Goal: Task Accomplishment & Management: Complete application form

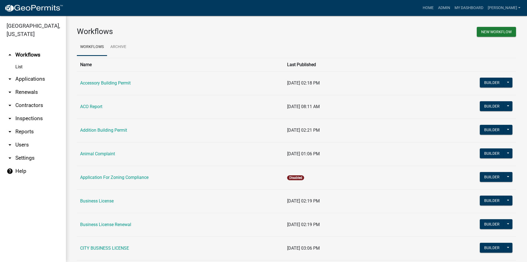
click at [26, 80] on link "arrow_drop_down Applications" at bounding box center [33, 78] width 66 height 13
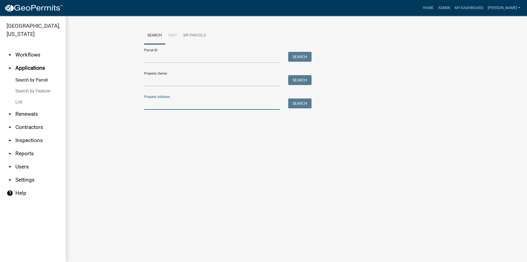
click at [164, 101] on input "Property Address:" at bounding box center [212, 103] width 136 height 11
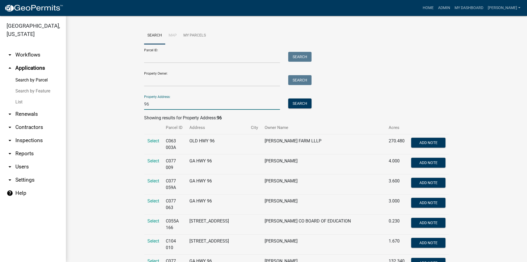
type input "96"
click at [45, 142] on link "arrow_drop_down Inspections" at bounding box center [33, 140] width 66 height 13
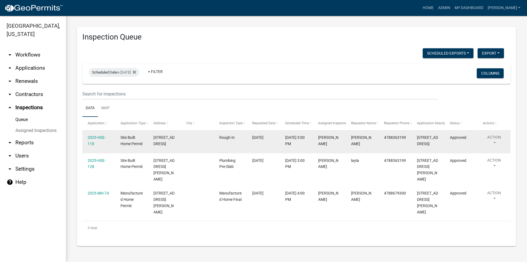
click at [92, 140] on div "2025-HSE-118" at bounding box center [98, 140] width 22 height 13
click at [94, 145] on link "2025-HSE-118" at bounding box center [96, 140] width 18 height 11
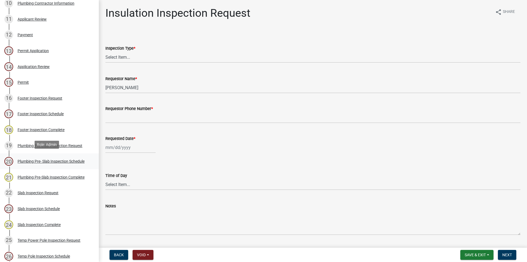
scroll to position [252, 0]
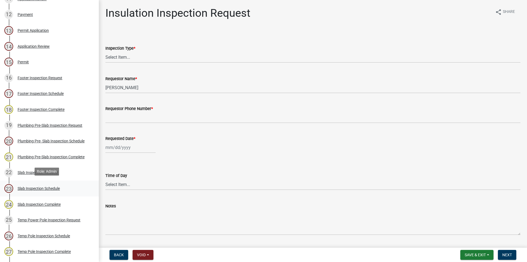
click at [38, 187] on div "Slab Inspection Schedule" at bounding box center [39, 189] width 42 height 4
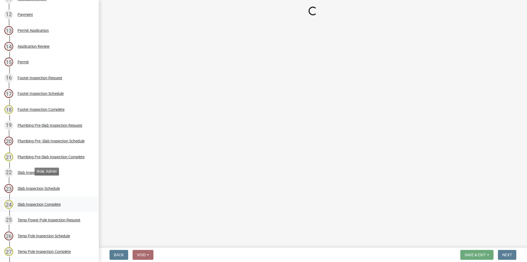
select select "386c4b37-132c-45b4-be0e-b439663810e4"
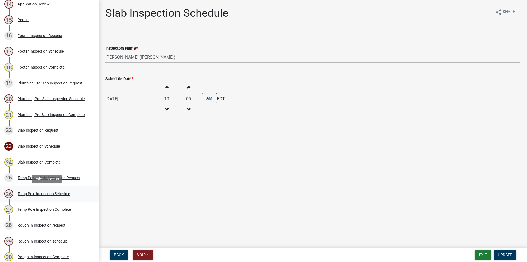
scroll to position [308, 0]
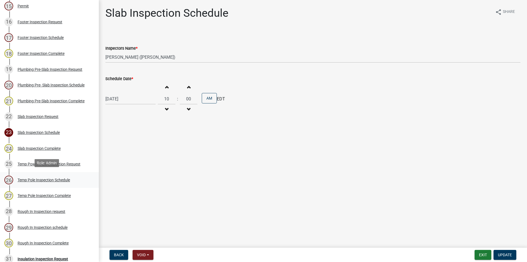
click at [59, 179] on div "Temp Pole Inspection Schedule" at bounding box center [44, 180] width 52 height 4
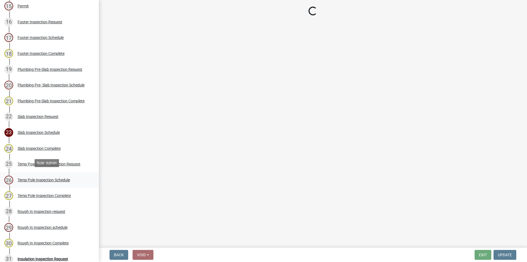
select select "386c4b37-132c-45b4-be0e-b439663810e4"
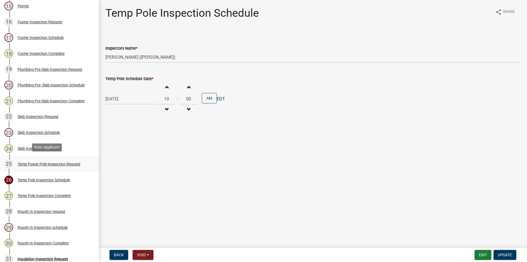
click at [68, 166] on div "25 Temp Power Pole Inspection Request" at bounding box center [47, 164] width 86 height 9
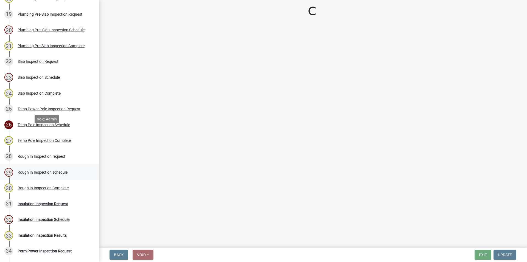
scroll to position [364, 0]
select select "90c96fbd-2c65-466d-ac20-0afbe7f6d036"
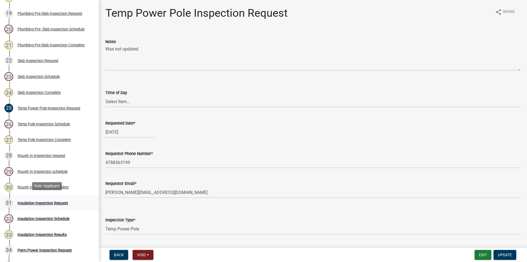
click at [50, 202] on div "Insulation Inspection Request" at bounding box center [43, 203] width 50 height 4
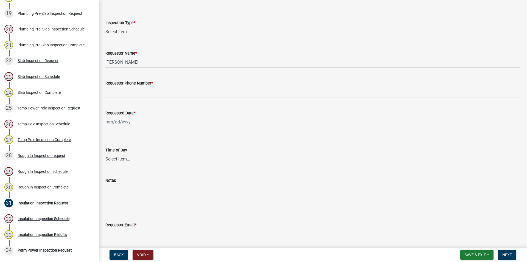
scroll to position [45, 0]
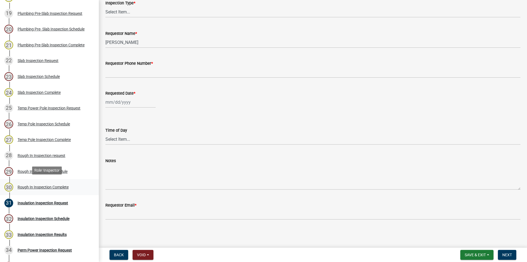
click at [67, 181] on link "30 Rough In Inspection Complete" at bounding box center [49, 187] width 99 height 16
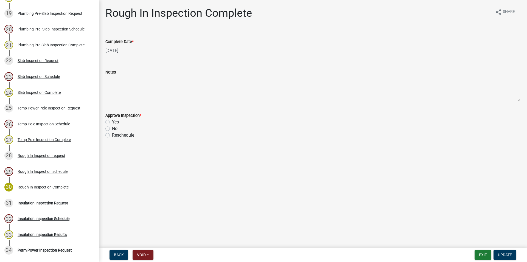
click at [252, 113] on div "Approve Inspection *" at bounding box center [312, 115] width 415 height 7
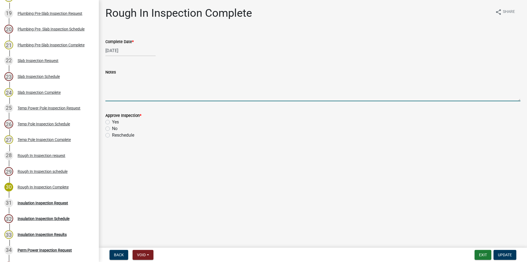
click at [131, 100] on textarea "Notes" at bounding box center [312, 88] width 415 height 26
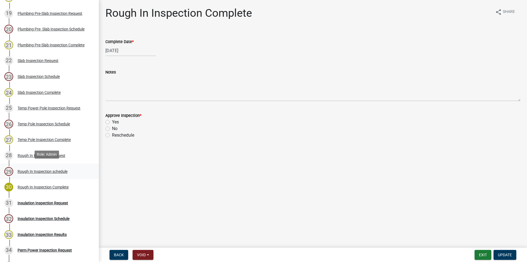
click at [26, 167] on div "29 Rough In Inspection schedule" at bounding box center [47, 171] width 86 height 9
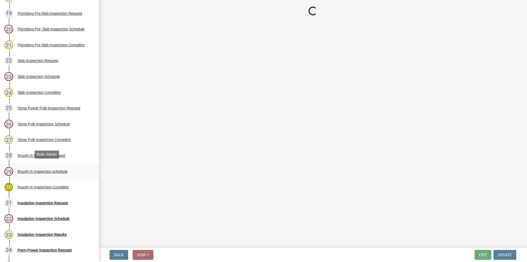
select select "a844a88f-ba44-4800-9e08-05e10520dbf6"
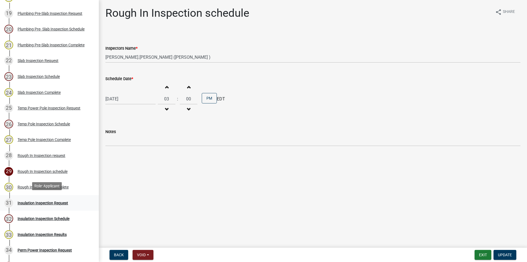
click at [55, 201] on div "Insulation Inspection Request" at bounding box center [43, 203] width 50 height 4
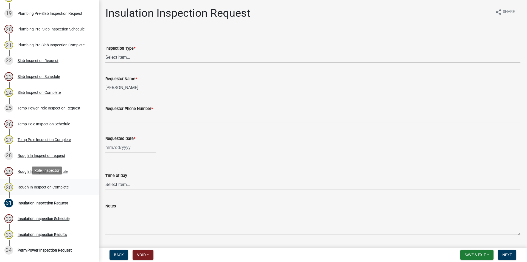
click at [50, 190] on link "30 Rough In Inspection Complete" at bounding box center [49, 187] width 99 height 16
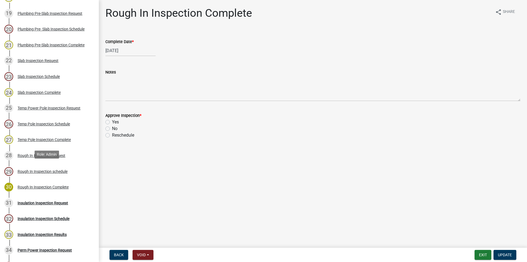
click at [41, 171] on div "Rough In Inspection schedule" at bounding box center [43, 171] width 50 height 4
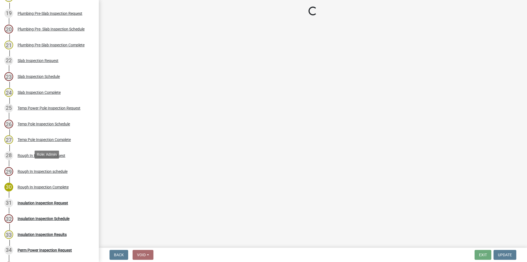
select select "a844a88f-ba44-4800-9e08-05e10520dbf6"
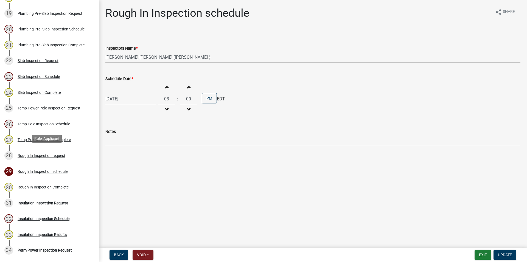
click at [41, 155] on div "Rough In Inspection request" at bounding box center [42, 156] width 48 height 4
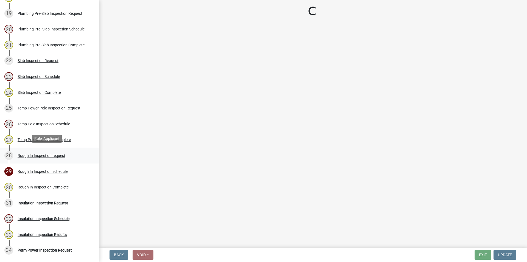
select select "e2e4a847-a50e-4e3e-9911-1cda0967d007"
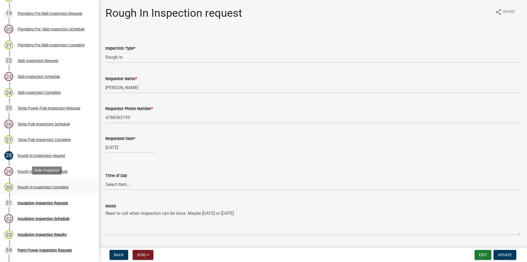
click at [36, 188] on div "30 Rough In Inspection Complete" at bounding box center [47, 187] width 86 height 9
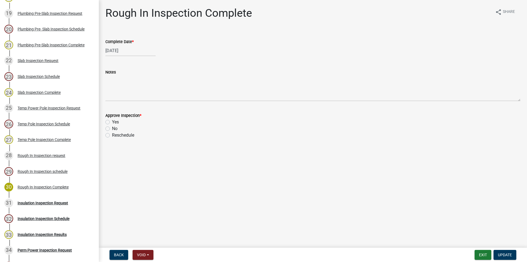
click at [112, 122] on label "Yes" at bounding box center [115, 122] width 7 height 7
click at [112, 122] on input "Yes" at bounding box center [114, 121] width 4 height 4
radio input "true"
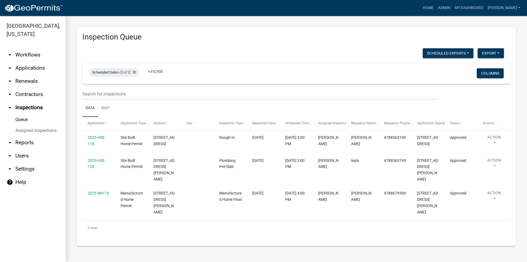
click at [21, 75] on link "arrow_drop_down Renewals" at bounding box center [33, 81] width 66 height 13
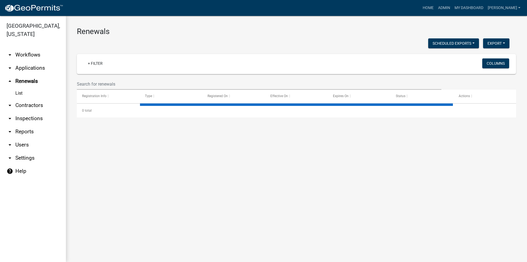
click at [23, 67] on link "arrow_drop_down Applications" at bounding box center [33, 67] width 66 height 13
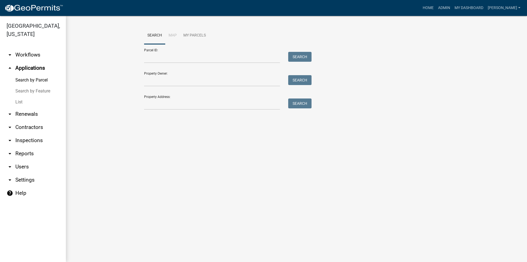
drag, startPoint x: 22, startPoint y: 96, endPoint x: 19, endPoint y: 95, distance: 3.0
click at [22, 96] on link "Search by Feature" at bounding box center [33, 91] width 66 height 11
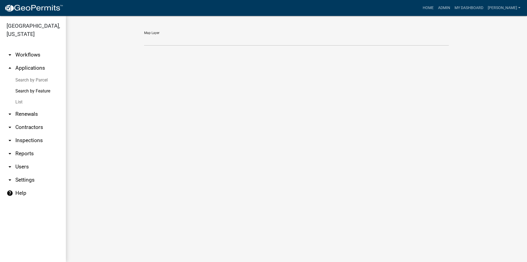
click at [41, 81] on link "Search by Parcel" at bounding box center [33, 80] width 66 height 11
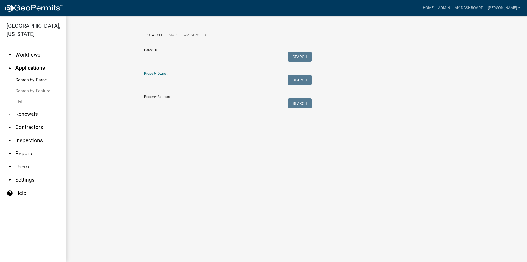
click at [160, 83] on input "Property Owner:" at bounding box center [212, 80] width 136 height 11
drag, startPoint x: 169, startPoint y: 75, endPoint x: 125, endPoint y: 74, distance: 43.3
click at [125, 74] on wm-workflow-application-search-view "Search Map My Parcels Parcel ID: Search Property Owner: Search Property Address…" at bounding box center [296, 71] width 439 height 88
drag, startPoint x: 150, startPoint y: 74, endPoint x: 172, endPoint y: 75, distance: 21.4
click at [172, 75] on div "Property Owner: Search" at bounding box center [226, 76] width 165 height 19
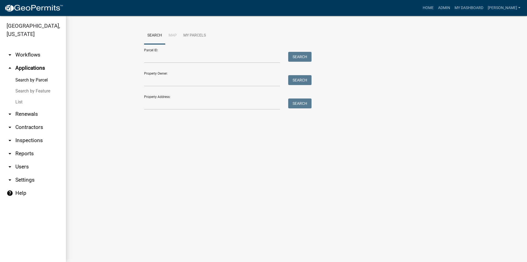
drag, startPoint x: 172, startPoint y: 74, endPoint x: 136, endPoint y: 72, distance: 36.0
click at [136, 72] on wm-workflow-application-search-view "Search Map My Parcels Parcel ID: Search Property Owner: Search Property Address…" at bounding box center [296, 71] width 439 height 88
drag, startPoint x: 149, startPoint y: 71, endPoint x: 164, endPoint y: 73, distance: 15.0
click at [164, 73] on div "Property Owner: Search" at bounding box center [226, 76] width 165 height 19
click at [167, 73] on div "Property Owner: Search" at bounding box center [226, 76] width 165 height 19
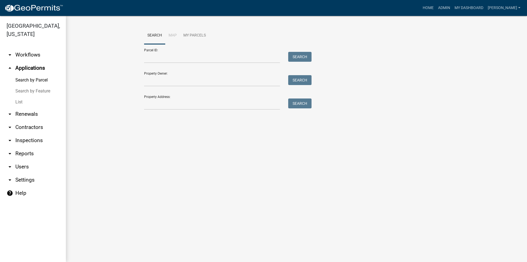
click at [167, 73] on div "Property Owner: Search" at bounding box center [226, 76] width 165 height 19
click at [166, 74] on div "Property Owner: Search" at bounding box center [226, 76] width 165 height 19
click at [144, 55] on input "Parcel ID:" at bounding box center [212, 57] width 136 height 11
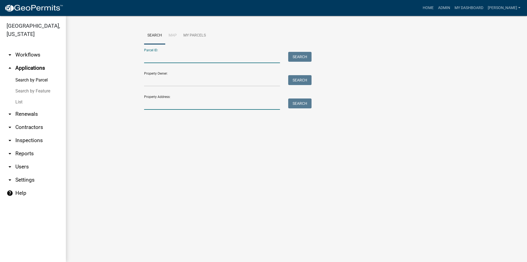
click at [178, 99] on input "Property Address:" at bounding box center [212, 103] width 136 height 11
type input "4735"
drag, startPoint x: 160, startPoint y: 106, endPoint x: 96, endPoint y: 98, distance: 65.3
click at [144, 98] on input "4735" at bounding box center [212, 103] width 136 height 11
type input "4"
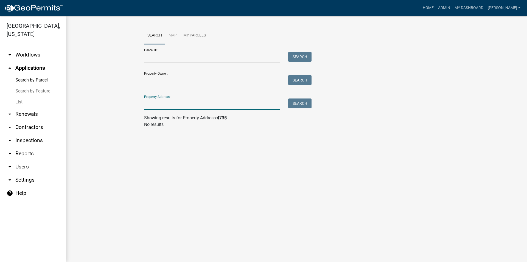
click at [27, 4] on link at bounding box center [33, 8] width 59 height 12
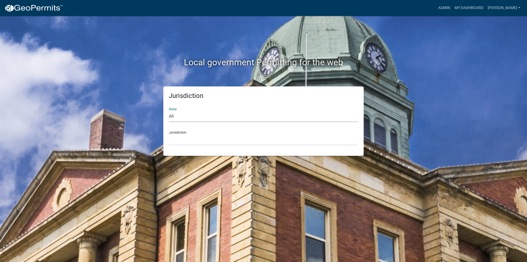
click at [169, 111] on select "All [US_STATE] [US_STATE] [US_STATE] [US_STATE] [US_STATE] [US_STATE] [US_STATE…" at bounding box center [263, 116] width 189 height 11
select select "[US_STATE]"
click option "[US_STATE]" at bounding box center [0, 0] width 0 height 0
click at [169, 134] on select "[GEOGRAPHIC_DATA], [US_STATE][PERSON_NAME][GEOGRAPHIC_DATA], [US_STATE][PERSON_…" at bounding box center [263, 139] width 189 height 11
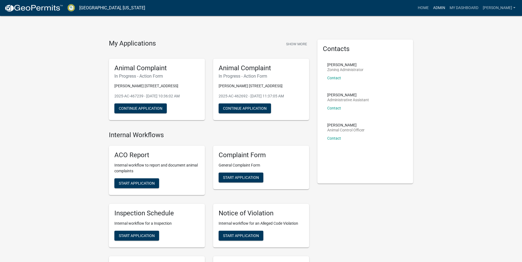
click at [447, 11] on link "Admin" at bounding box center [439, 8] width 16 height 10
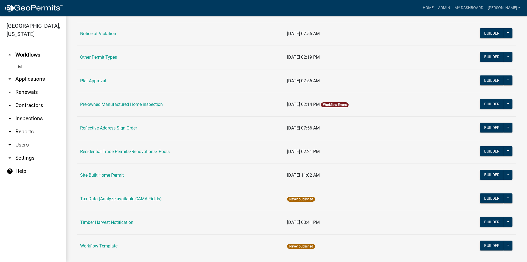
scroll to position [462, 0]
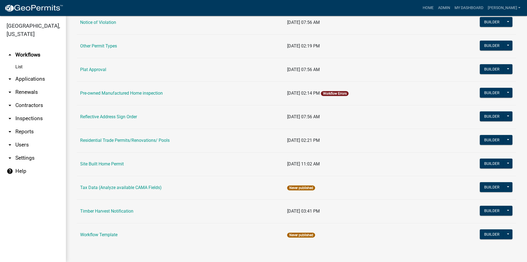
click at [39, 117] on link "arrow_drop_down Inspections" at bounding box center [33, 118] width 66 height 13
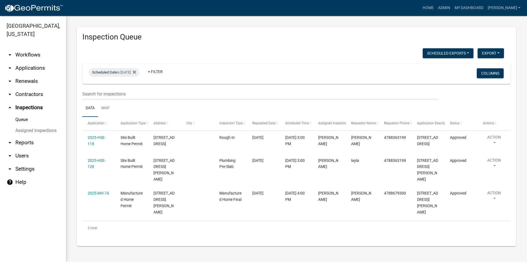
click at [21, 150] on link "arrow_drop_down Users" at bounding box center [33, 155] width 66 height 13
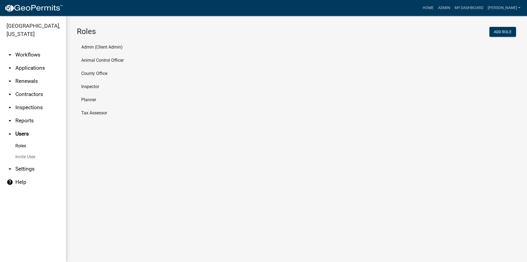
click at [32, 82] on link "arrow_drop_down Renewals" at bounding box center [33, 81] width 66 height 13
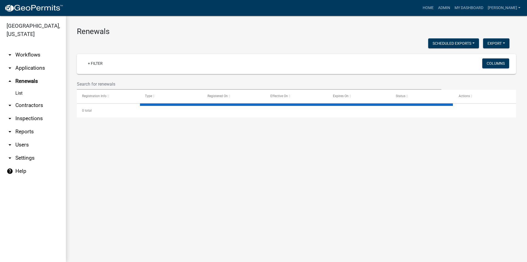
click at [35, 70] on link "arrow_drop_down Applications" at bounding box center [33, 67] width 66 height 13
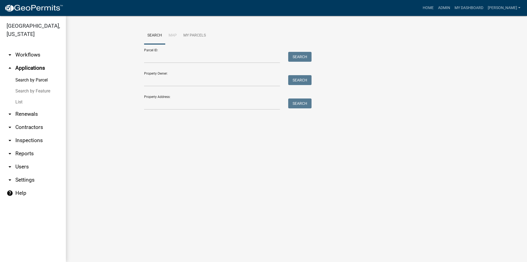
click at [29, 100] on link "List" at bounding box center [33, 102] width 66 height 11
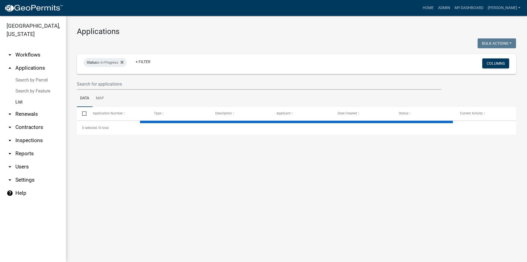
select select "3: 100"
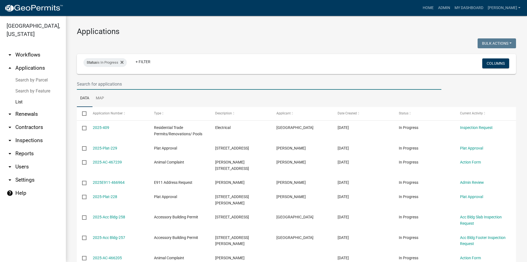
click at [102, 83] on input "text" at bounding box center [259, 83] width 364 height 11
type input "96"
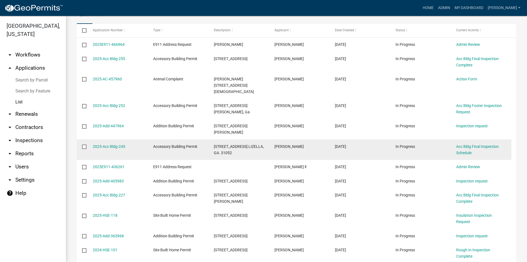
scroll to position [94, 0]
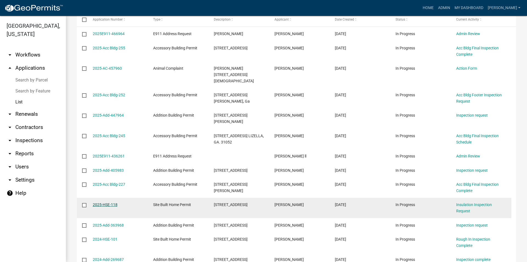
click at [108, 202] on link "2025-HSE-118" at bounding box center [105, 204] width 25 height 4
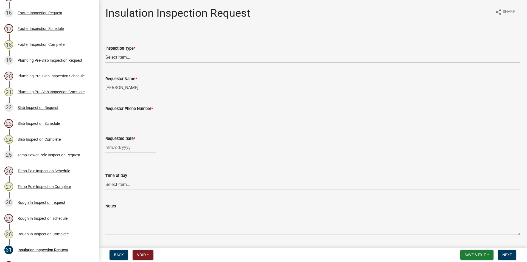
scroll to position [289, 0]
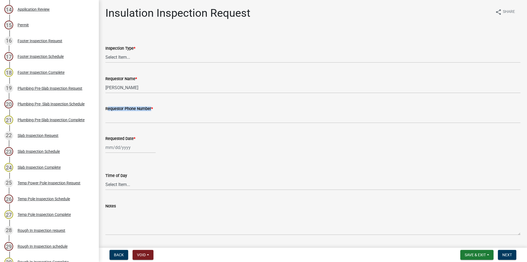
drag, startPoint x: 104, startPoint y: 109, endPoint x: 156, endPoint y: 108, distance: 51.3
click at [156, 108] on div "Requestor Phone Number *" at bounding box center [312, 111] width 423 height 26
drag, startPoint x: 161, startPoint y: 107, endPoint x: 122, endPoint y: 109, distance: 39.0
click at [122, 109] on div "Requestor Phone Number *" at bounding box center [312, 108] width 415 height 7
click at [120, 109] on label "Requestor Phone Number *" at bounding box center [128, 109] width 47 height 4
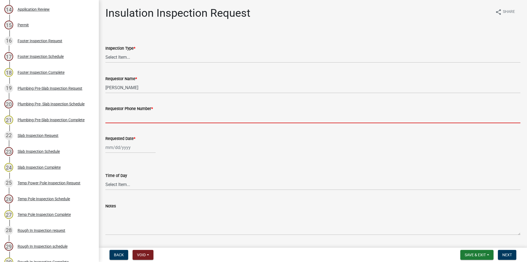
click at [120, 112] on input "Requestor Phone Number *" at bounding box center [312, 117] width 415 height 11
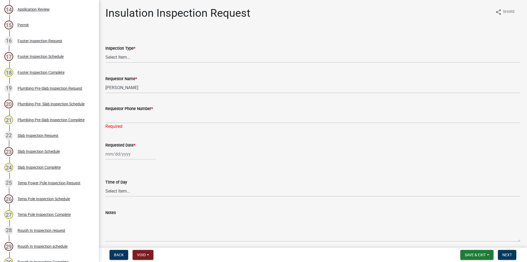
click at [171, 101] on div "Requestor Phone Number * Required" at bounding box center [312, 114] width 415 height 32
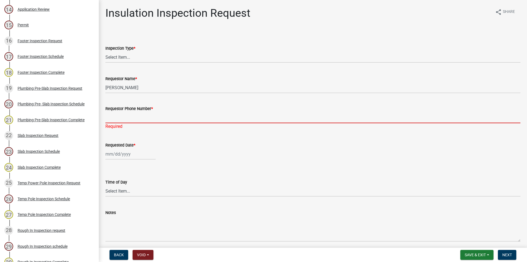
click at [133, 118] on input "Requestor Phone Number *" at bounding box center [312, 117] width 415 height 11
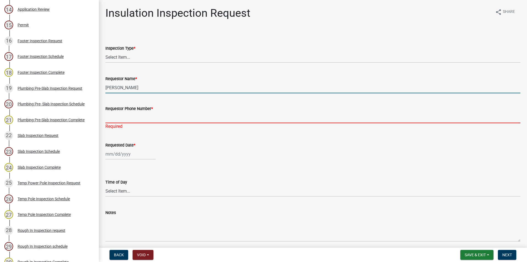
click at [128, 88] on input "[PERSON_NAME]" at bounding box center [312, 87] width 415 height 11
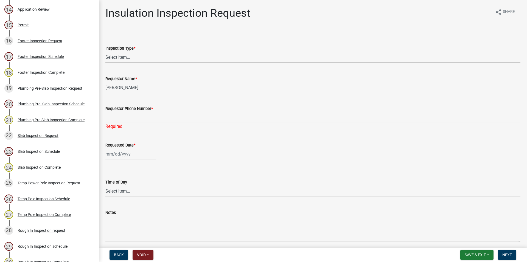
drag, startPoint x: 128, startPoint y: 88, endPoint x: 78, endPoint y: 86, distance: 50.2
click at [105, 86] on input "[PERSON_NAME]" at bounding box center [312, 87] width 415 height 11
type input "LAYLA"
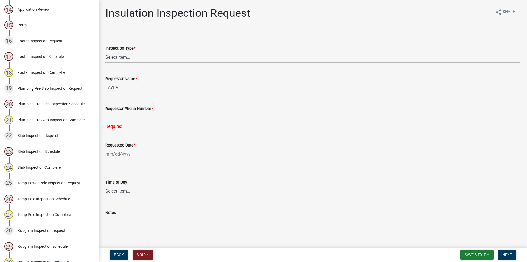
click at [105, 52] on select "Select Item... Insulation" at bounding box center [312, 57] width 415 height 11
click option "Insulation" at bounding box center [0, 0] width 0 height 0
select select "a49e6eb8-3551-41b1-93a5-fa1703810777"
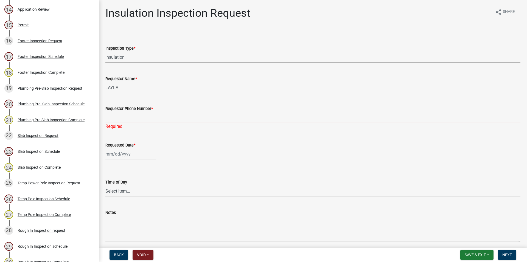
click at [129, 116] on input "Requestor Phone Number *" at bounding box center [312, 117] width 415 height 11
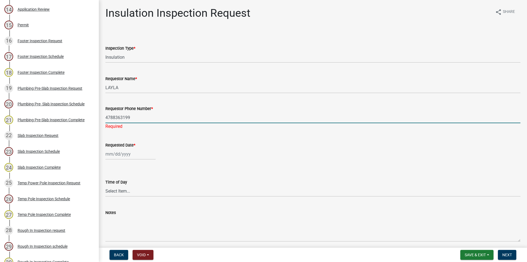
type input "4788363199"
click at [141, 151] on input "Requested Date *" at bounding box center [130, 153] width 50 height 11
select select "8"
select select "2025"
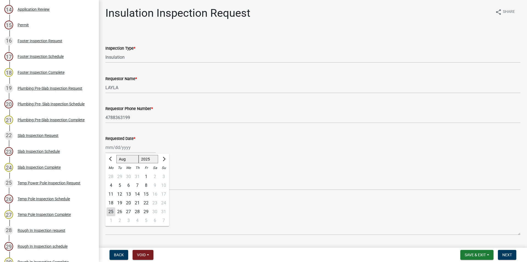
click at [130, 202] on div "20" at bounding box center [128, 203] width 9 height 9
type input "[DATE]"
click at [105, 179] on select "Select Item... AM PM" at bounding box center [312, 184] width 415 height 11
click option "PM" at bounding box center [0, 0] width 0 height 0
select select "f5ac258a-facb-4336-b342-d8b627677afa"
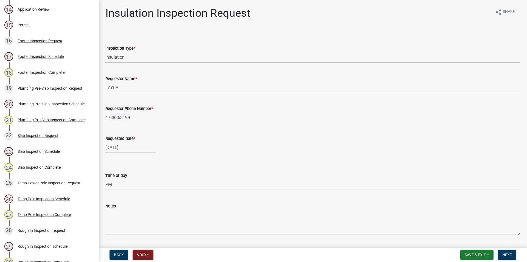
scroll to position [45, 0]
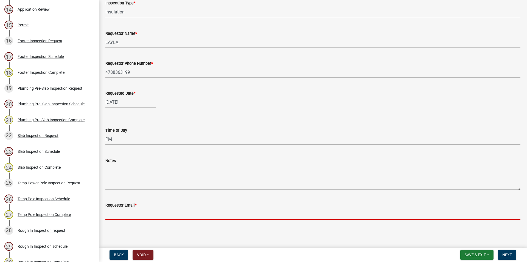
click at [122, 216] on input "Requestor Email *" at bounding box center [312, 213] width 415 height 11
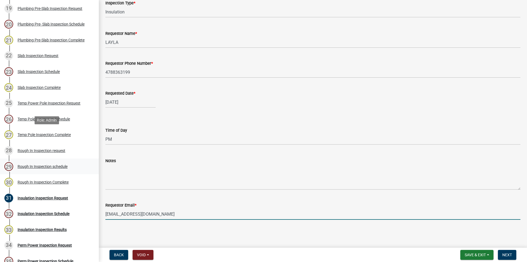
scroll to position [401, 0]
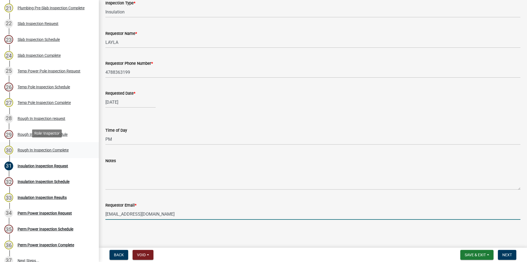
type input "[EMAIL_ADDRESS][DOMAIN_NAME]"
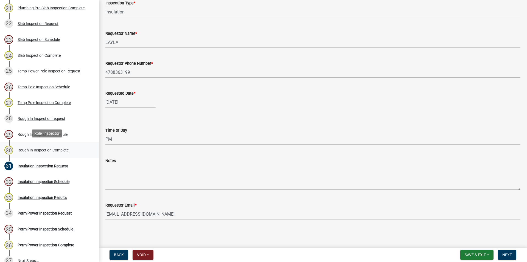
click at [57, 144] on link "30 Rough In Inspection Complete" at bounding box center [49, 150] width 99 height 16
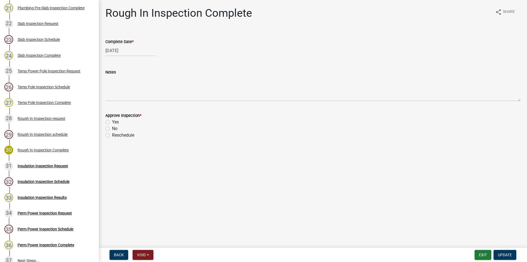
click at [112, 122] on label "Yes" at bounding box center [115, 122] width 7 height 7
click at [112, 122] on input "Yes" at bounding box center [114, 121] width 4 height 4
radio input "true"
click at [506, 258] on button "Update" at bounding box center [504, 255] width 23 height 10
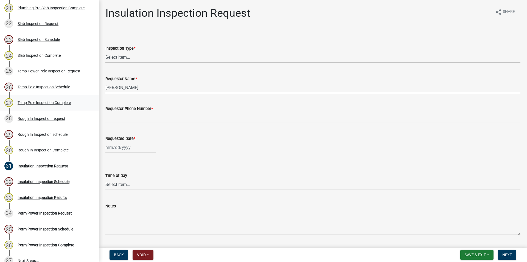
drag, startPoint x: 123, startPoint y: 88, endPoint x: 88, endPoint y: 95, distance: 36.0
click at [105, 93] on input "[PERSON_NAME]" at bounding box center [312, 87] width 415 height 11
type input "LAYLA"
click at [141, 109] on label "Requestor Phone Number *" at bounding box center [128, 109] width 47 height 4
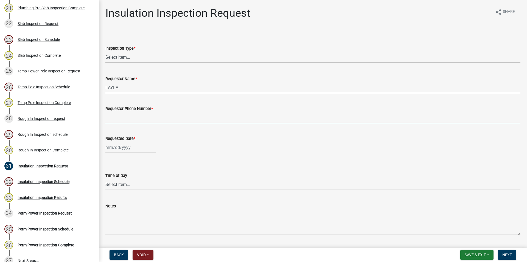
click at [141, 112] on input "Requestor Phone Number *" at bounding box center [312, 117] width 415 height 11
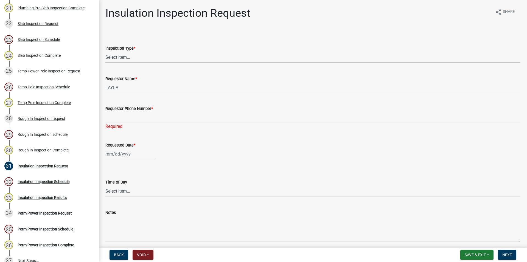
click at [141, 112] on form "Requestor Phone Number *" at bounding box center [312, 114] width 415 height 18
click at [141, 112] on div "Requestor Phone Number *" at bounding box center [312, 108] width 415 height 7
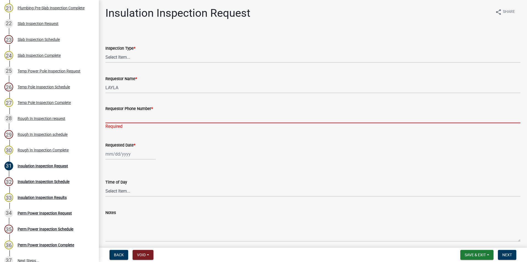
click at [137, 114] on input "Requestor Phone Number *" at bounding box center [312, 117] width 415 height 11
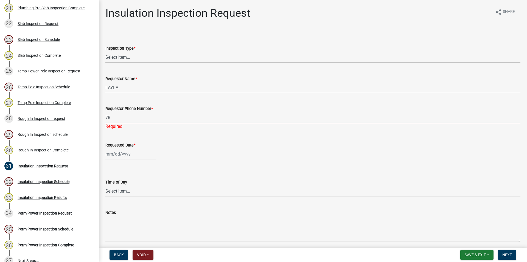
type input "7"
type input "4788363199"
click at [133, 153] on input "Requested Date *" at bounding box center [130, 153] width 50 height 11
select select "8"
select select "2025"
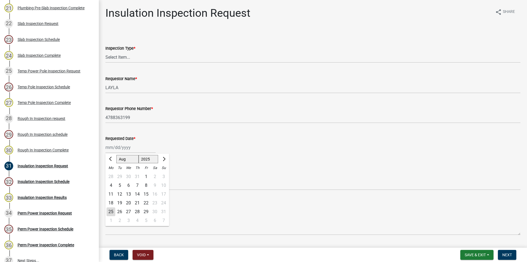
click at [129, 203] on div "20" at bounding box center [128, 203] width 9 height 9
type input "[DATE]"
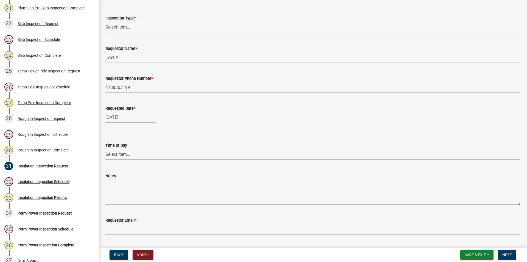
scroll to position [45, 0]
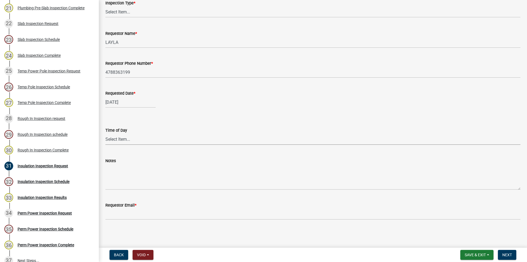
click at [105, 134] on select "Select Item... AM PM" at bounding box center [312, 139] width 415 height 11
click option "PM" at bounding box center [0, 0] width 0 height 0
select select "f5ac258a-facb-4336-b342-d8b627677afa"
drag, startPoint x: 132, startPoint y: 205, endPoint x: 134, endPoint y: 210, distance: 5.3
click at [132, 205] on label "Requestor Email *" at bounding box center [120, 206] width 31 height 4
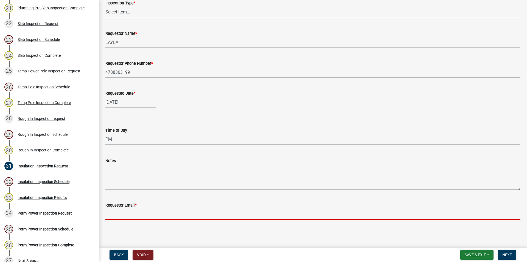
click at [132, 208] on input "Requestor Email *" at bounding box center [312, 213] width 415 height 11
click at [138, 213] on input "Requestor Email *" at bounding box center [312, 213] width 415 height 11
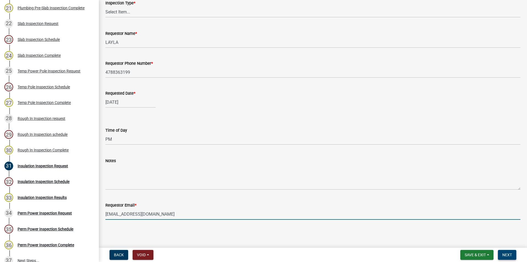
type input "[EMAIL_ADDRESS][DOMAIN_NAME]"
click at [509, 256] on span "Next" at bounding box center [507, 255] width 10 height 4
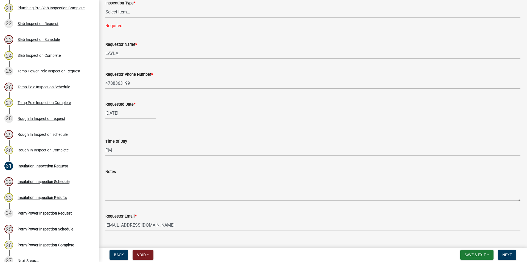
click at [105, 6] on select "Select Item... Insulation" at bounding box center [312, 11] width 415 height 11
click option "Insulation" at bounding box center [0, 0] width 0 height 0
select select "a49e6eb8-3551-41b1-93a5-fa1703810777"
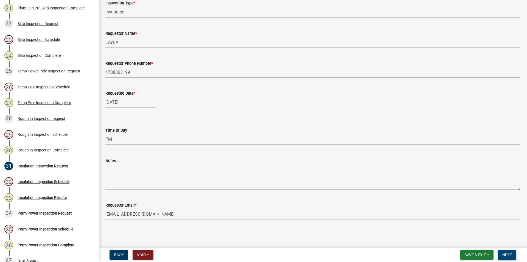
click at [505, 255] on span "Next" at bounding box center [507, 255] width 10 height 4
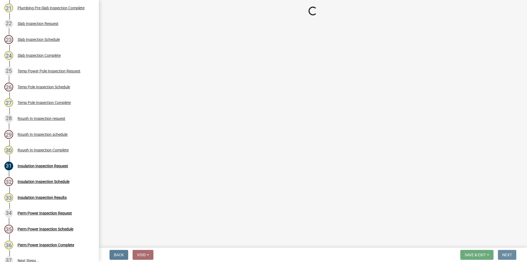
scroll to position [0, 0]
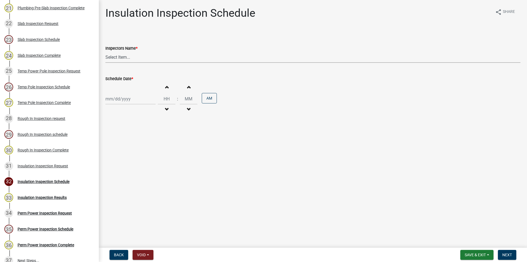
click at [105, 52] on select "Select Item... [PERSON_NAME].[PERSON_NAME] ([PERSON_NAME] ) [PERSON_NAME] ([PER…" at bounding box center [312, 57] width 415 height 11
select select "a844a88f-ba44-4800-9e08-05e10520dbf6"
click option "[PERSON_NAME].[PERSON_NAME] ([PERSON_NAME] )" at bounding box center [0, 0] width 0 height 0
click at [129, 95] on input "Schedule Date *" at bounding box center [130, 98] width 50 height 11
select select "8"
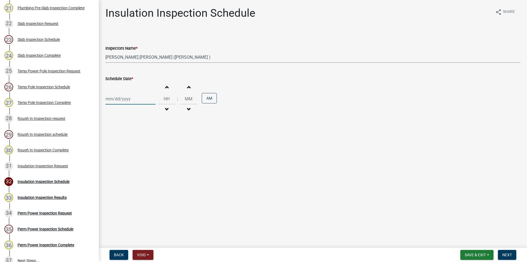
select select "2025"
click at [131, 157] on div "20" at bounding box center [128, 154] width 9 height 9
type input "[DATE]"
click at [168, 87] on span "button" at bounding box center [166, 87] width 3 height 4
type input "01"
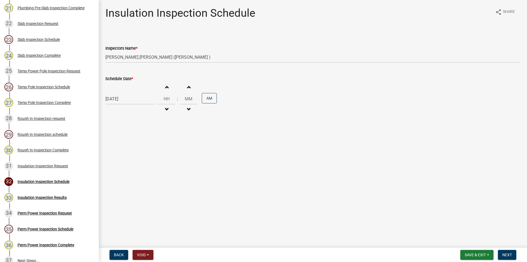
type input "00"
click at [168, 86] on span "button" at bounding box center [166, 87] width 3 height 4
click at [172, 113] on button "Decrement hours" at bounding box center [167, 109] width 12 height 10
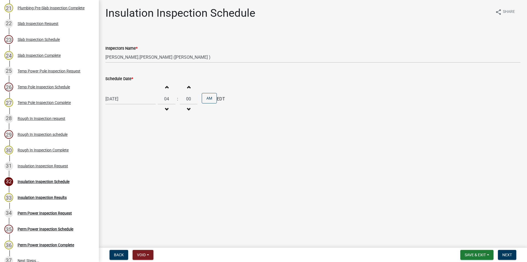
type input "03"
click at [513, 258] on button "Next" at bounding box center [507, 255] width 18 height 10
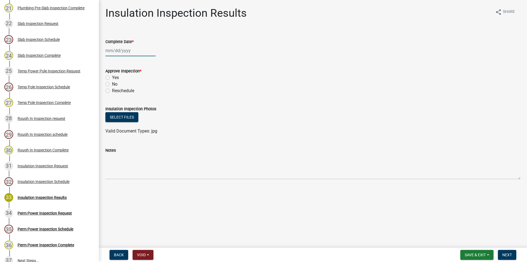
click at [118, 50] on input "Complete Date *" at bounding box center [130, 50] width 50 height 11
select select "8"
select select "2025"
click at [130, 106] on div "20" at bounding box center [128, 106] width 9 height 9
type input "[DATE]"
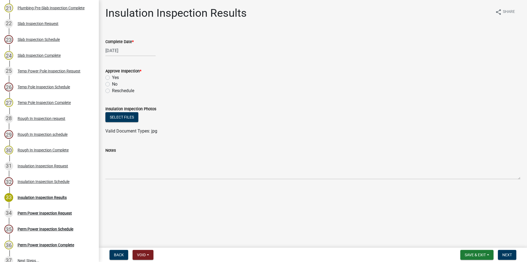
click at [112, 80] on label "Yes" at bounding box center [115, 77] width 7 height 7
click at [112, 78] on input "Yes" at bounding box center [114, 76] width 4 height 4
radio input "true"
click at [508, 256] on span "Next" at bounding box center [507, 255] width 10 height 4
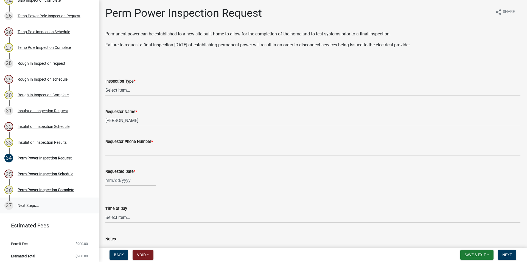
scroll to position [457, 0]
click at [474, 256] on span "Save & Exit" at bounding box center [474, 255] width 21 height 4
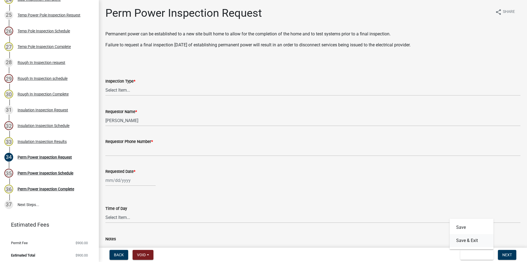
click at [473, 244] on button "Save & Exit" at bounding box center [471, 240] width 44 height 13
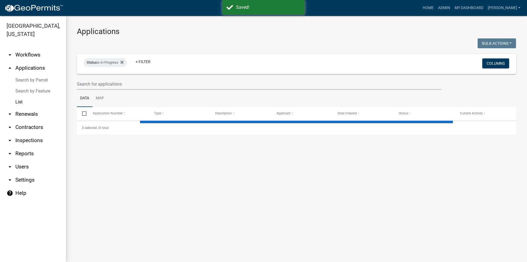
select select "3: 100"
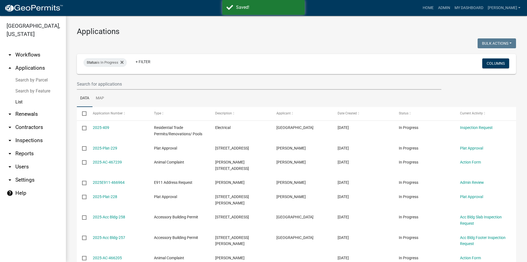
click at [30, 139] on link "arrow_drop_down Inspections" at bounding box center [33, 140] width 66 height 13
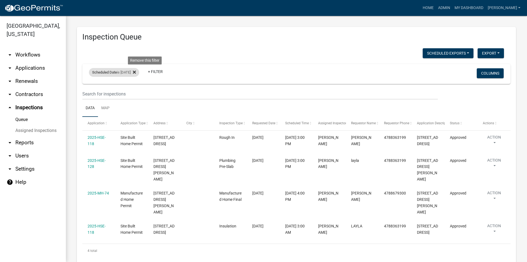
click at [136, 72] on icon at bounding box center [134, 71] width 3 height 3
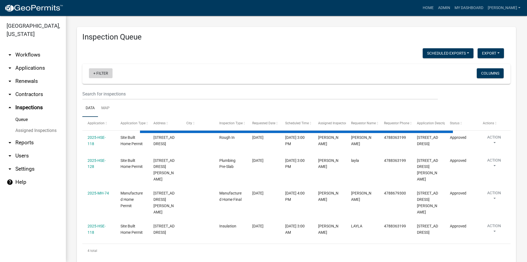
click at [103, 73] on link "+ Filter" at bounding box center [101, 73] width 24 height 10
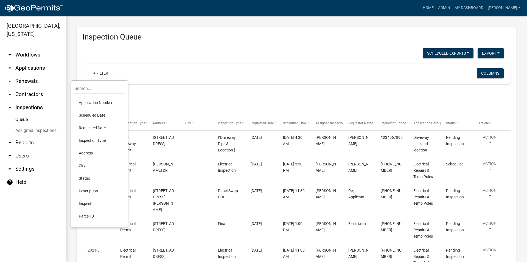
click at [103, 116] on li "Scheduled Date" at bounding box center [99, 115] width 50 height 13
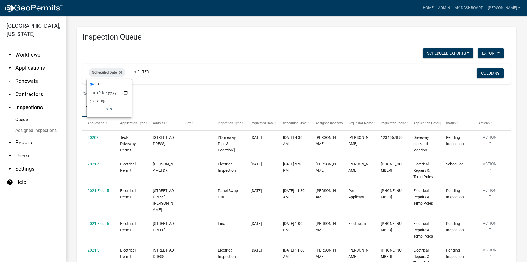
click at [97, 91] on input "date" at bounding box center [109, 92] width 38 height 11
click at [122, 92] on input "date" at bounding box center [109, 92] width 38 height 11
type input "[DATE]"
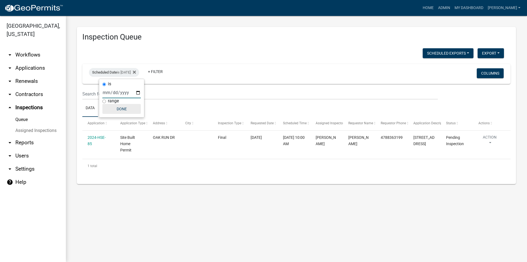
click at [118, 107] on button "Done" at bounding box center [121, 109] width 38 height 10
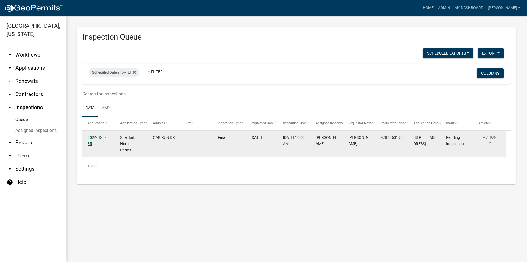
click at [96, 142] on link "2024-HSE-85" at bounding box center [96, 140] width 18 height 11
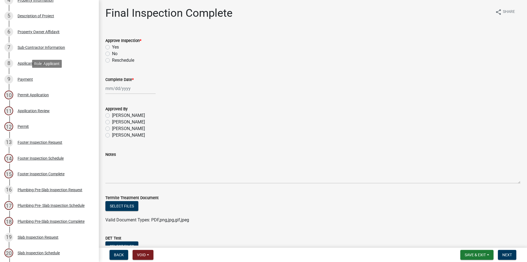
scroll to position [28, 0]
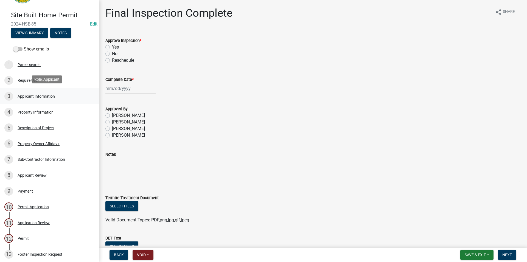
click at [42, 101] on link "3 Applicant Information" at bounding box center [49, 96] width 99 height 16
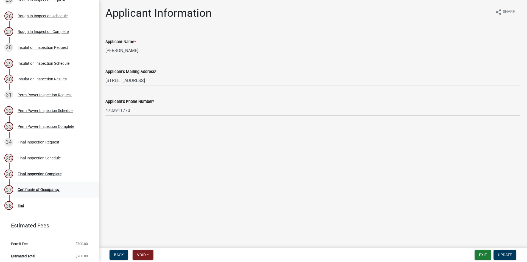
scroll to position [473, 0]
click at [54, 177] on link "36 Final Inspection Complete" at bounding box center [49, 173] width 99 height 16
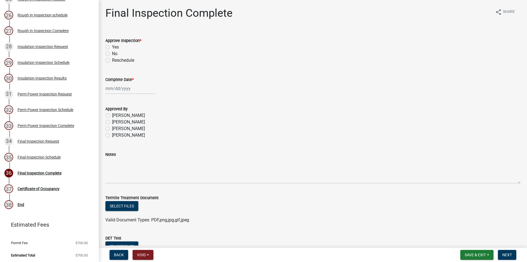
click at [105, 44] on div "Yes" at bounding box center [312, 47] width 415 height 7
click at [112, 47] on label "Yes" at bounding box center [115, 47] width 7 height 7
click at [112, 47] on input "Yes" at bounding box center [114, 46] width 4 height 4
radio input "true"
click at [118, 91] on input "Complete Date *" at bounding box center [130, 88] width 50 height 11
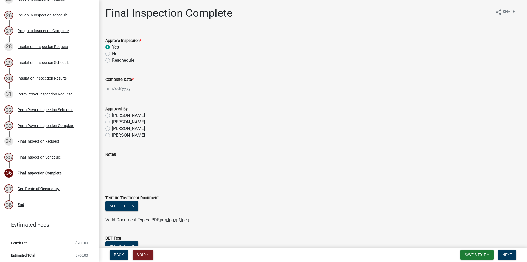
select select "8"
select select "2025"
click at [110, 155] on div "25" at bounding box center [110, 152] width 9 height 9
type input "[DATE]"
click at [112, 126] on label "[PERSON_NAME]" at bounding box center [128, 128] width 33 height 7
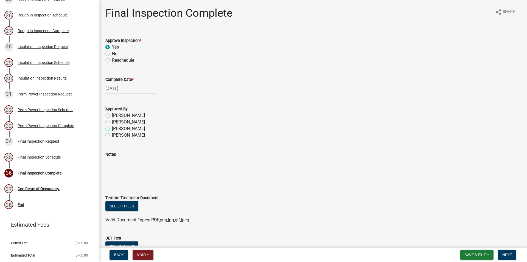
click at [112, 126] on input "[PERSON_NAME]" at bounding box center [114, 127] width 4 height 4
radio input "true"
click at [112, 123] on label "[PERSON_NAME]" at bounding box center [128, 122] width 33 height 7
click at [112, 122] on input "[PERSON_NAME]" at bounding box center [114, 121] width 4 height 4
radio input "true"
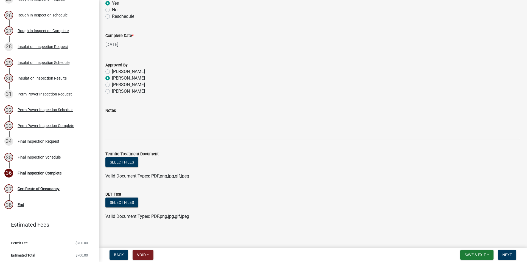
scroll to position [44, 0]
click at [513, 258] on button "Next" at bounding box center [507, 255] width 18 height 10
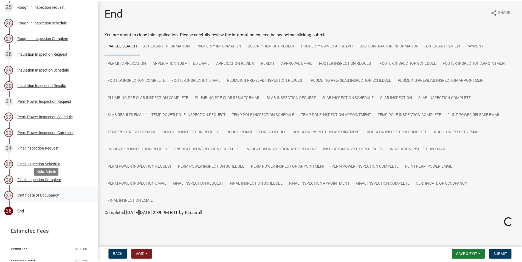
scroll to position [473, 0]
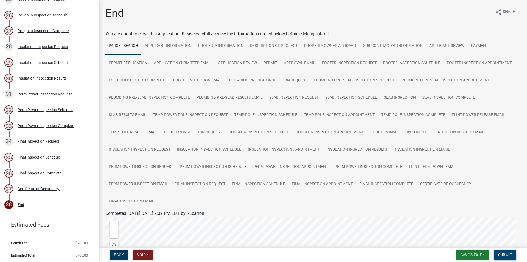
click at [507, 257] on span "Submit" at bounding box center [505, 255] width 14 height 4
